Goal: Transaction & Acquisition: Subscribe to service/newsletter

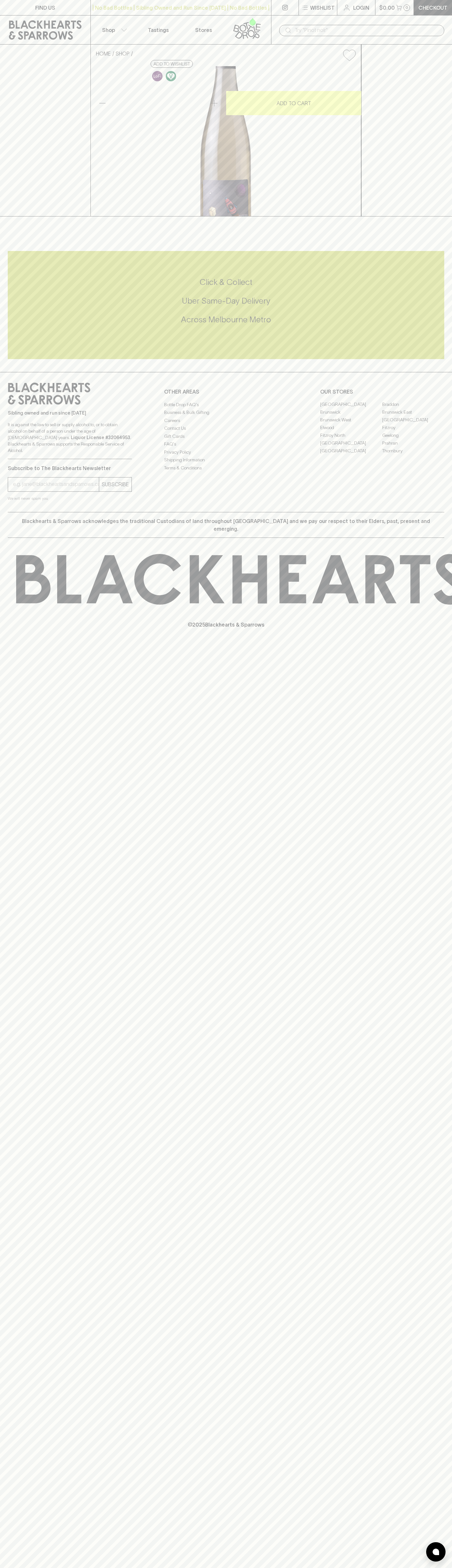
click at [237, 16] on link at bounding box center [249, 29] width 45 height 29
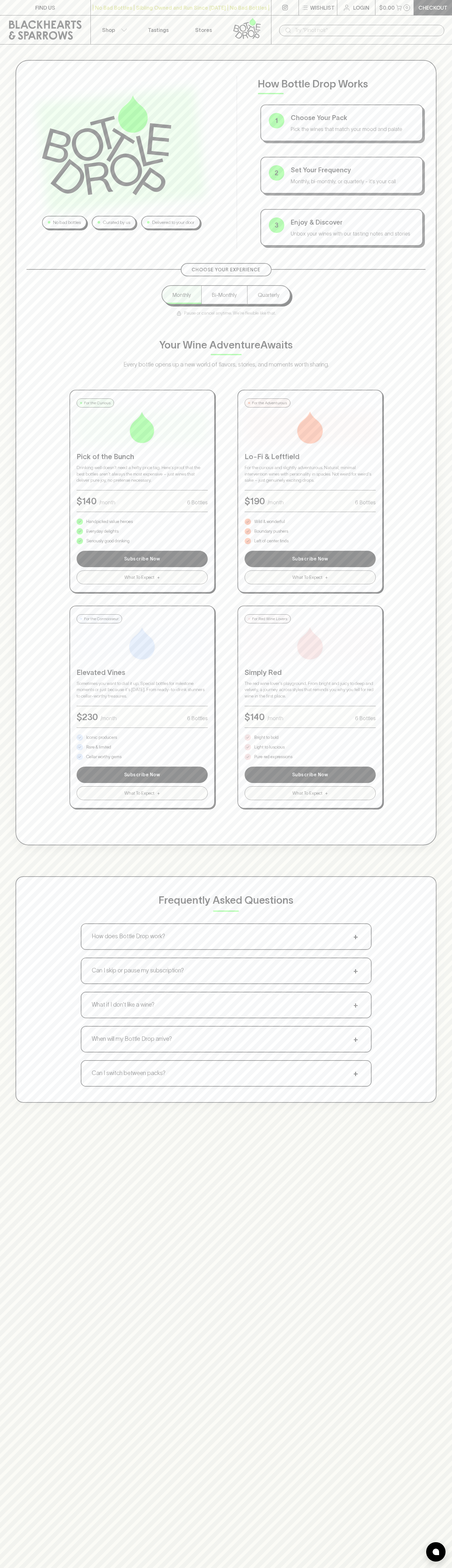
click at [109, 1567] on html "FIND US | No Bad Bottles | Sibling Owned and Run Since 2006 | No Bad Bottles | …" at bounding box center [226, 1013] width 452 height 2027
click at [2, 1567] on html "FIND US | No Bad Bottles | Sibling Owned and Run Since 2006 | No Bad Bottles | …" at bounding box center [226, 1013] width 452 height 2027
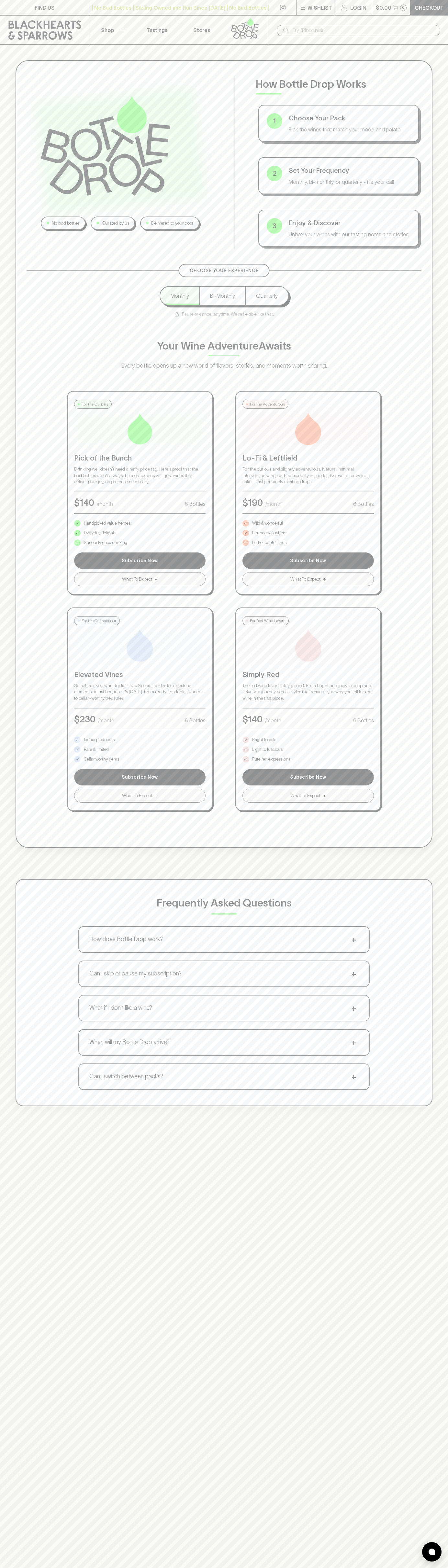
click at [264, 740] on p "Bright to bold" at bounding box center [264, 739] width 24 height 7
